Goal: Information Seeking & Learning: Learn about a topic

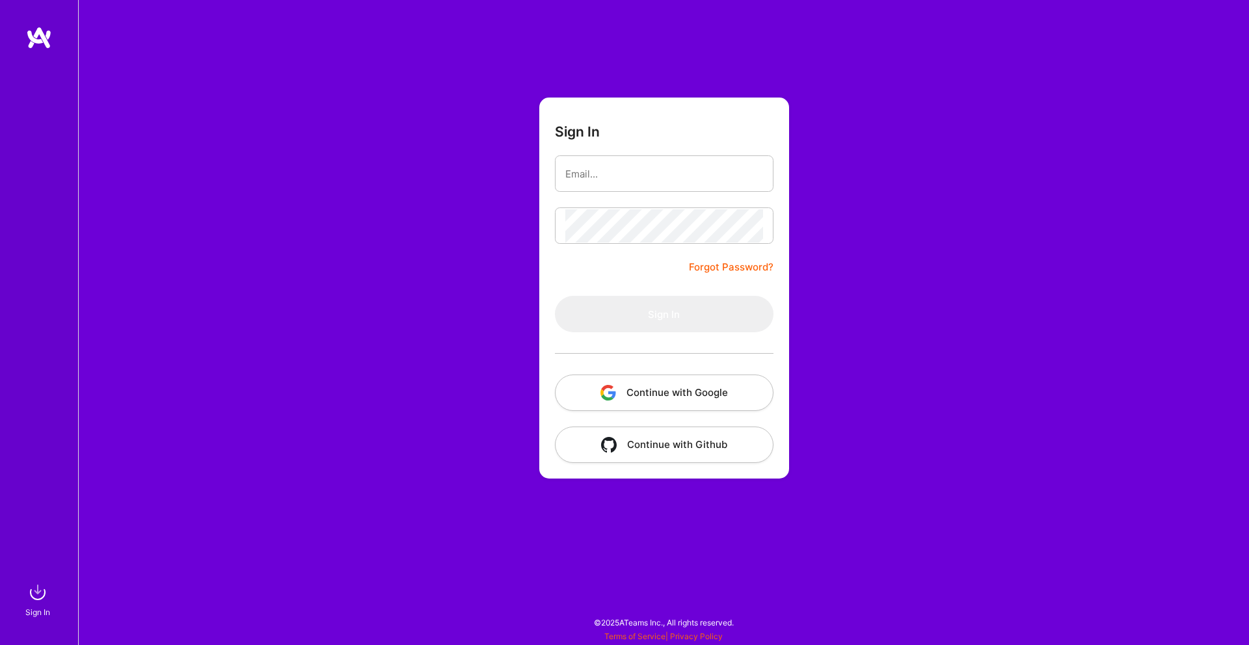
click at [634, 393] on button "Continue with Google" at bounding box center [664, 393] width 219 height 36
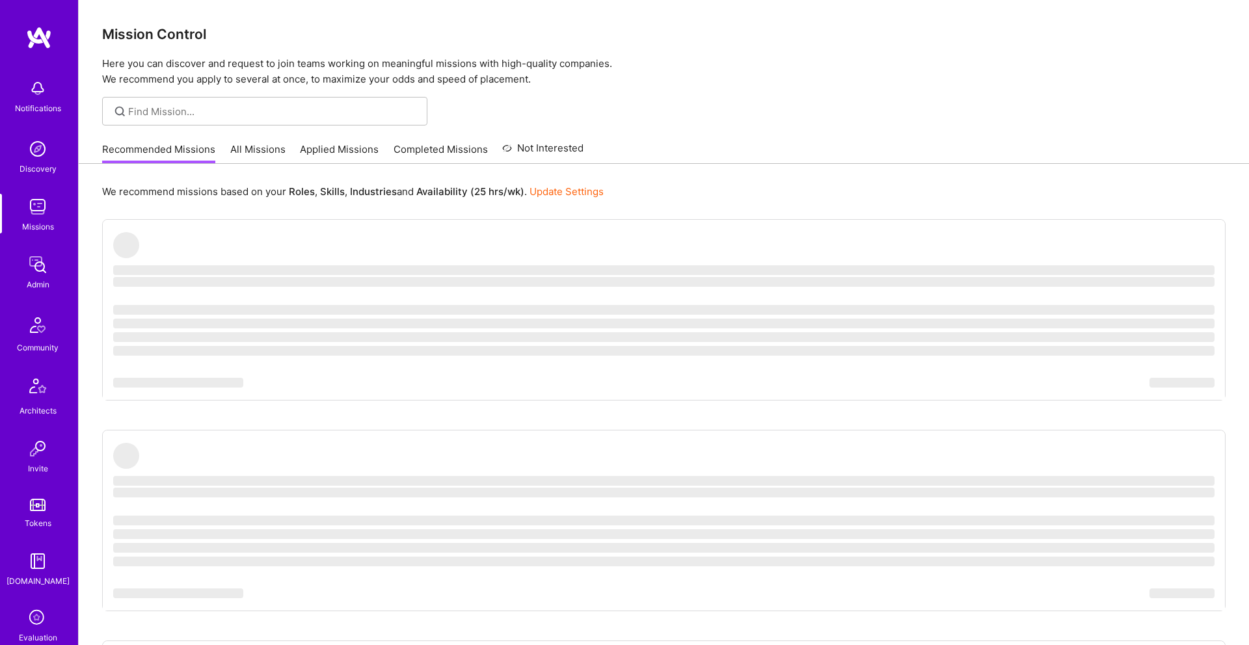
click at [38, 209] on img at bounding box center [38, 207] width 26 height 26
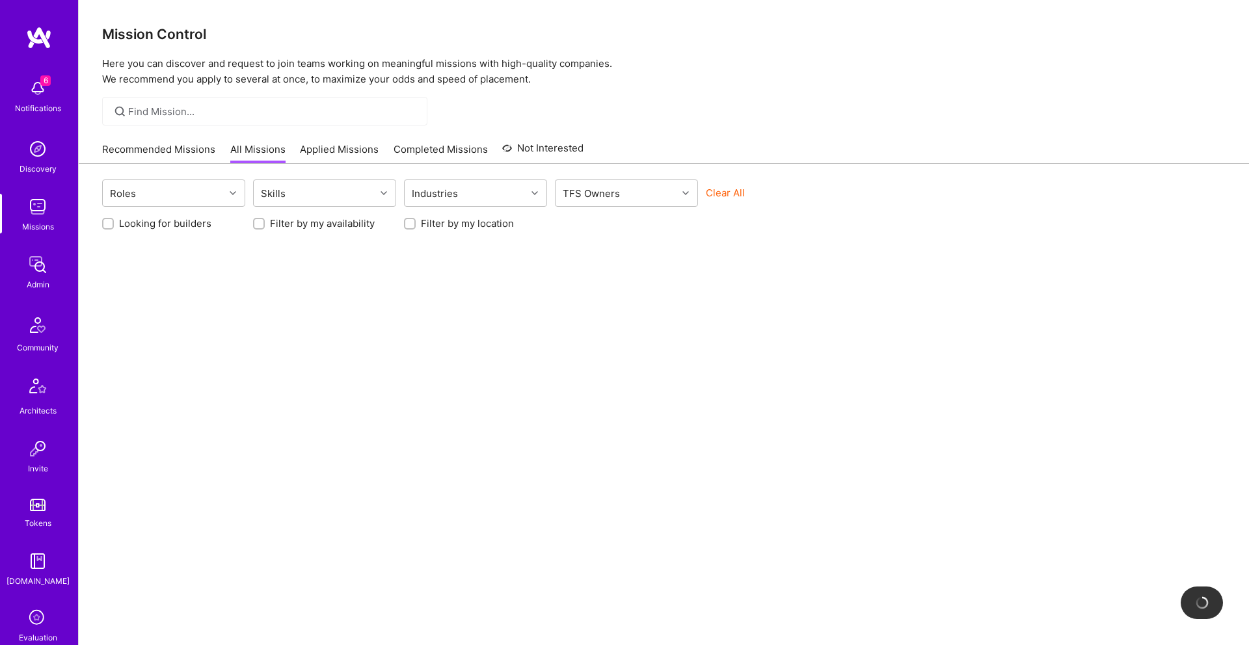
click at [39, 277] on img at bounding box center [38, 265] width 26 height 26
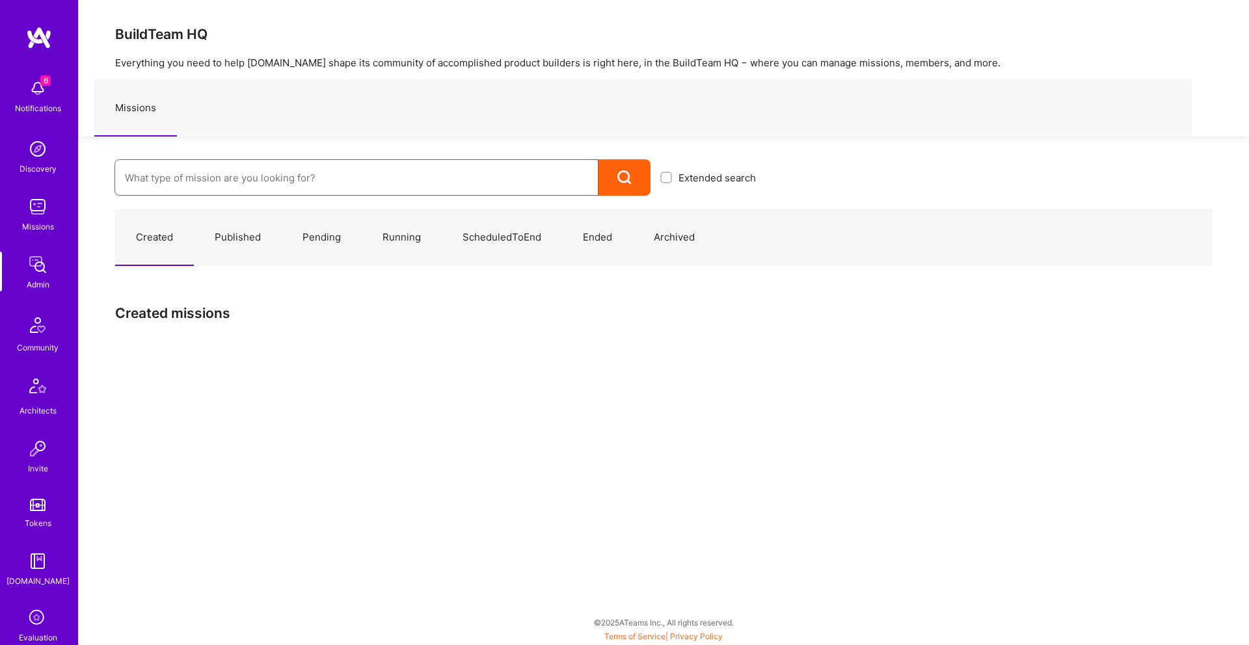
click at [237, 176] on input at bounding box center [356, 177] width 463 height 33
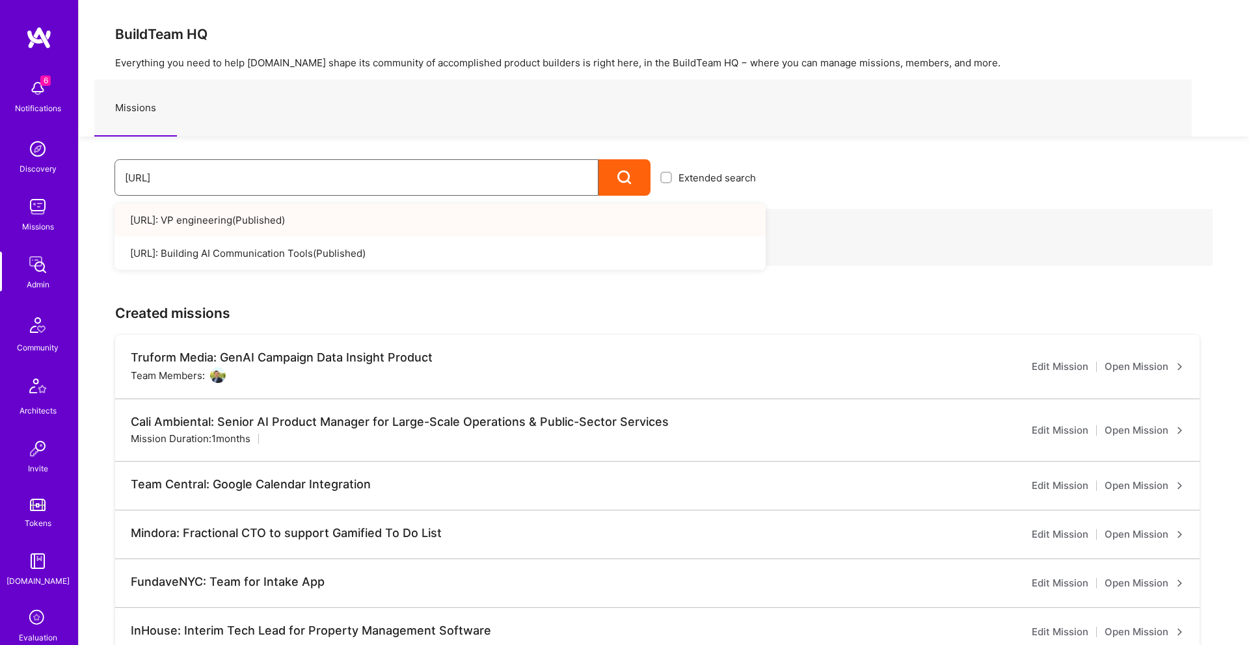
type input "[URL]"
click at [223, 224] on link "[URL]: VP engineering ( Published )" at bounding box center [440, 220] width 651 height 33
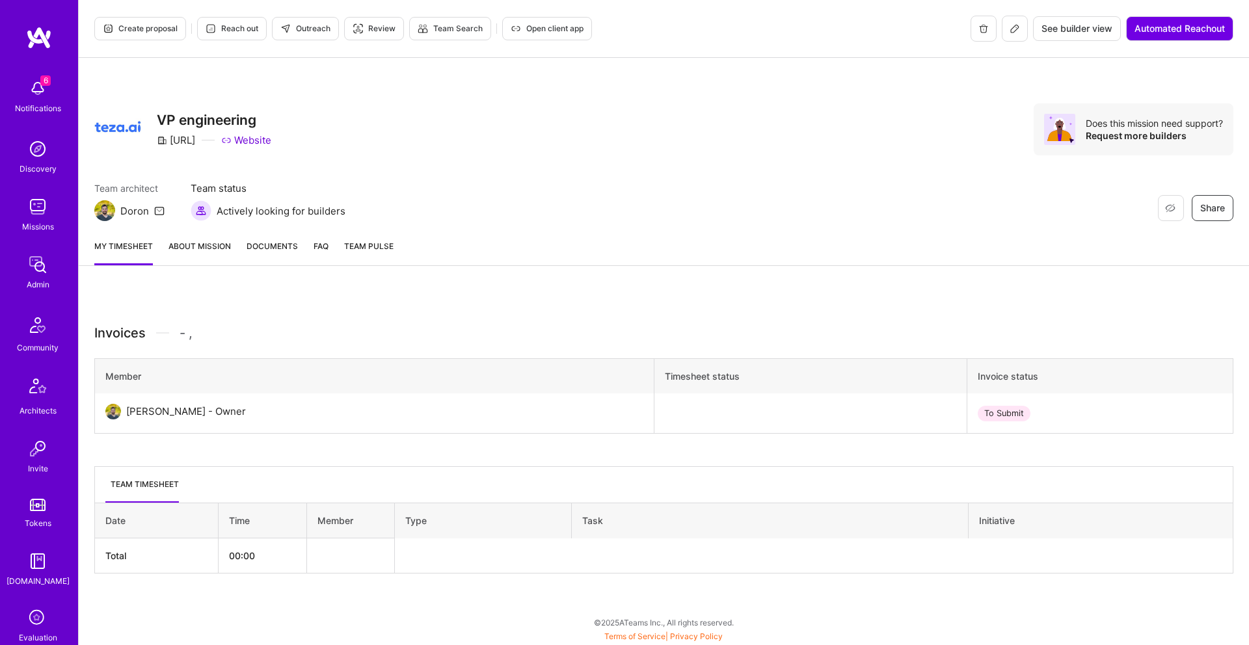
click at [206, 252] on link "About Mission" at bounding box center [200, 252] width 62 height 26
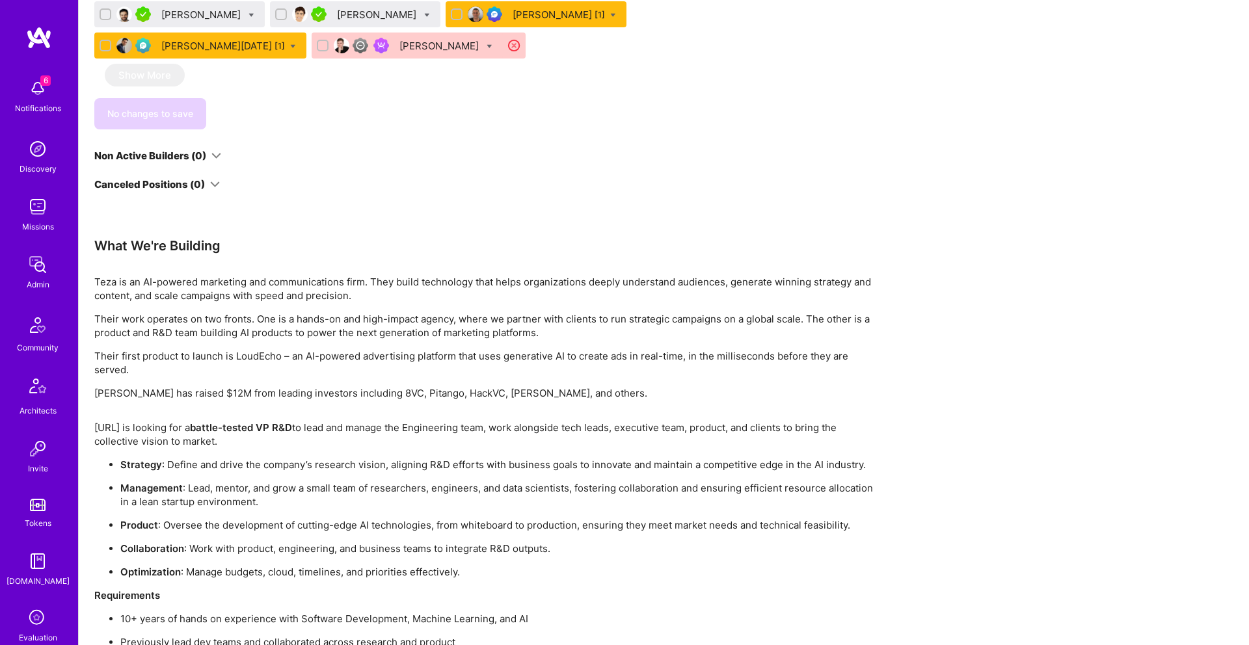
scroll to position [1214, 0]
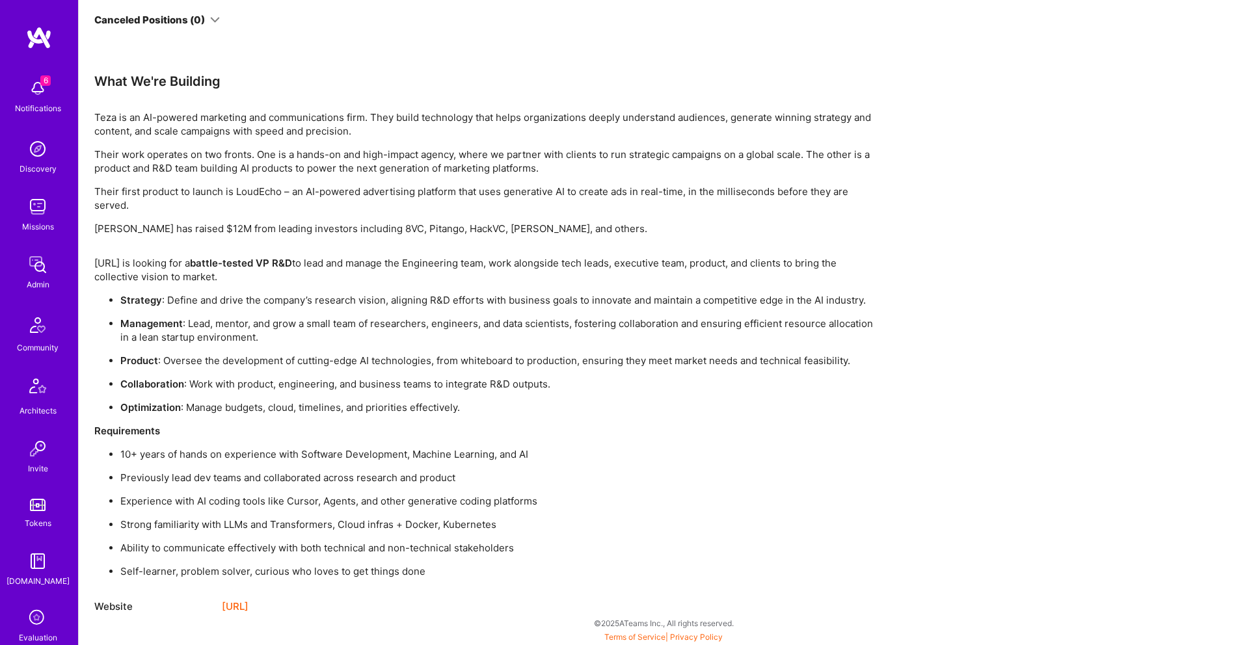
click at [245, 318] on p "Management : Lead, mentor, and grow a small team of researchers, engineers, and…" at bounding box center [497, 330] width 755 height 27
click at [245, 319] on p "Management : Lead, mentor, and grow a small team of researchers, engineers, and…" at bounding box center [497, 330] width 755 height 27
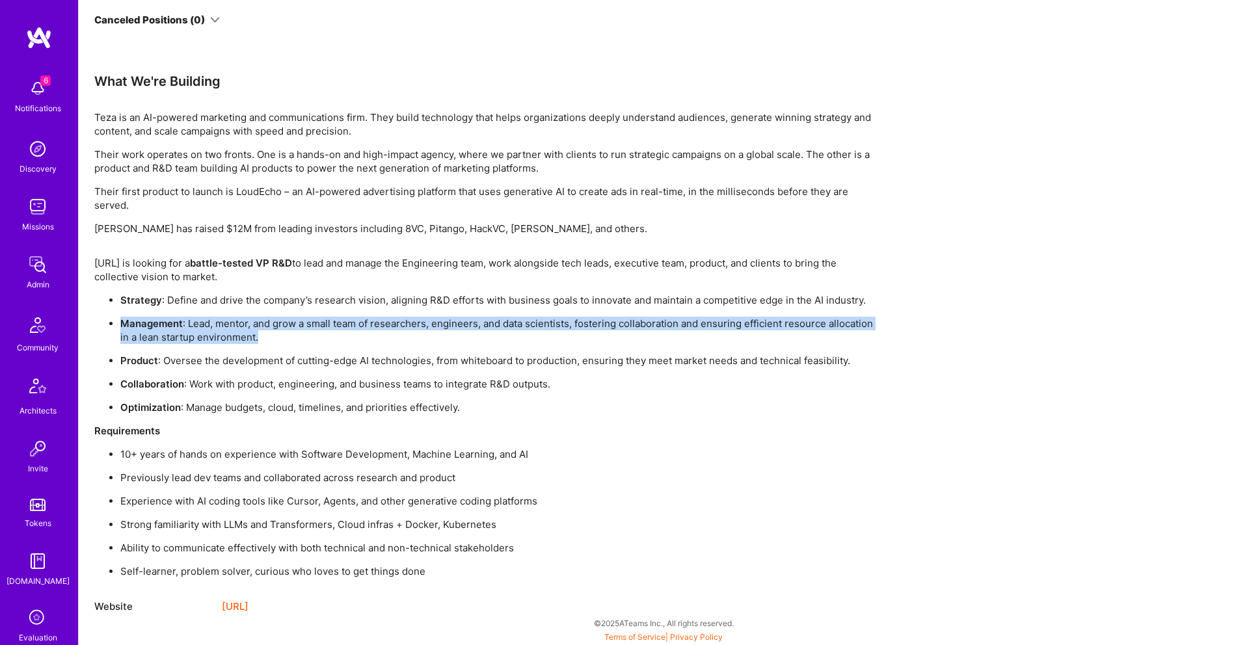
click at [245, 319] on p "Management : Lead, mentor, and grow a small team of researchers, engineers, and…" at bounding box center [497, 330] width 755 height 27
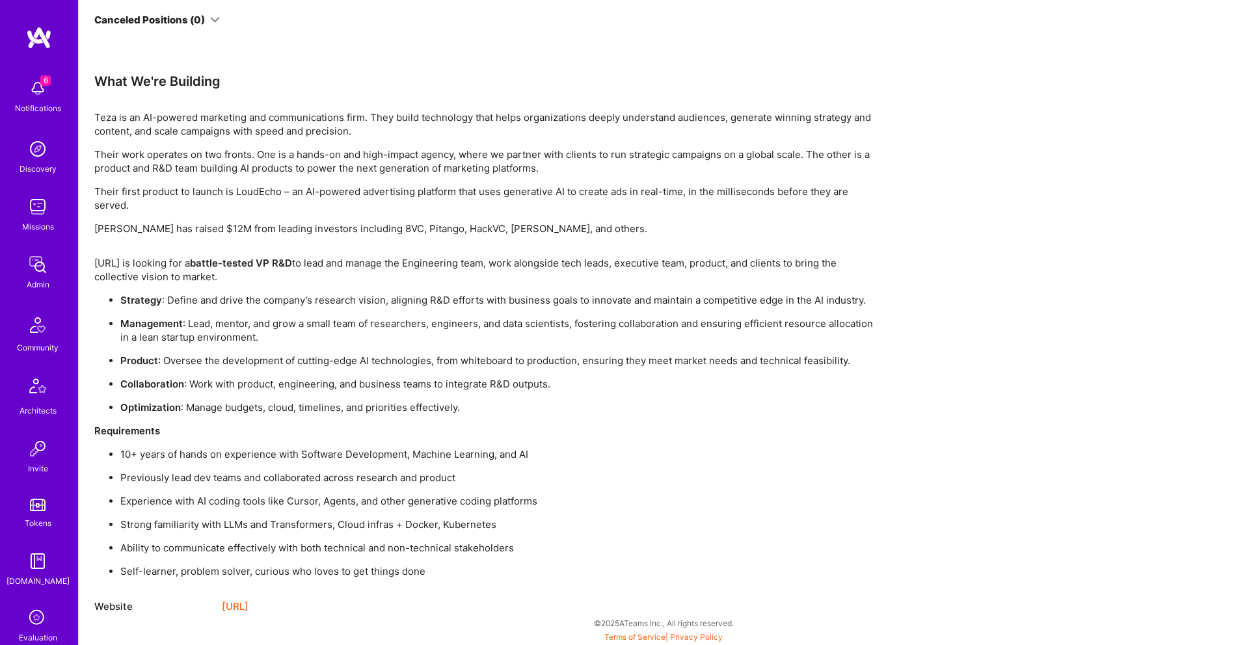
click at [330, 191] on p "Their first product to launch is LoudEcho – an AI-powered advertising platform …" at bounding box center [484, 198] width 781 height 27
click at [249, 603] on link "https://teza.ai/" at bounding box center [235, 607] width 27 height 16
